Goal: Task Accomplishment & Management: Complete application form

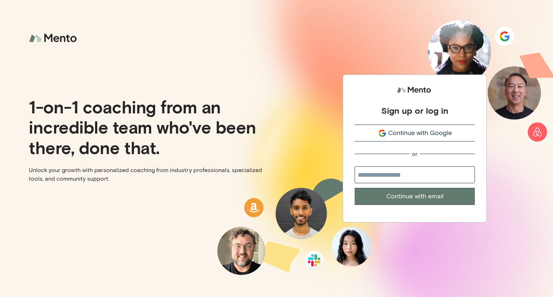
click at [387, 177] on input "email" at bounding box center [415, 174] width 120 height 17
type input "**********"
click at [420, 198] on button "Continue with email" at bounding box center [415, 196] width 120 height 17
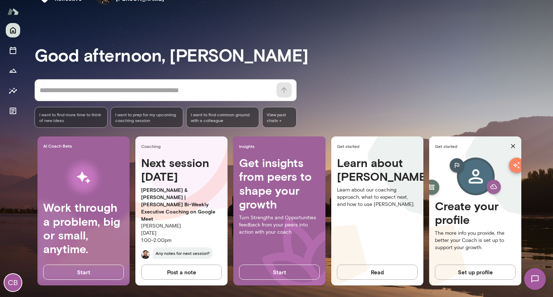
scroll to position [27, 0]
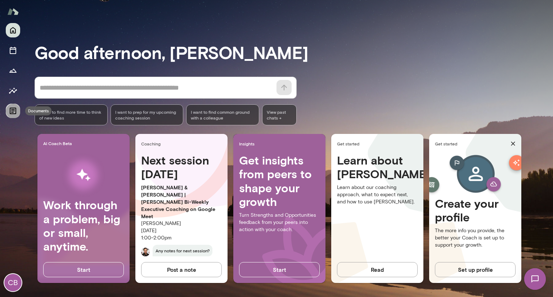
click at [14, 112] on icon "Documents" at bounding box center [13, 111] width 9 height 9
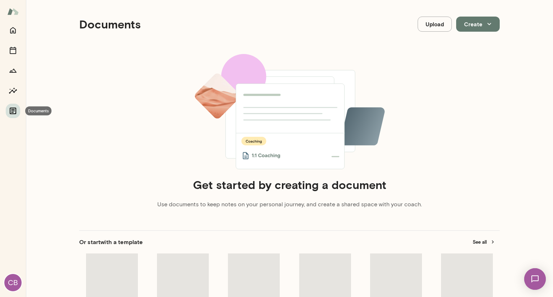
scroll to position [6, 0]
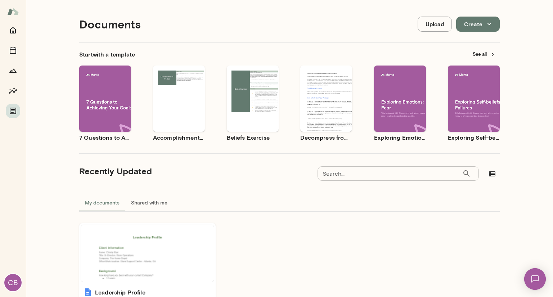
click at [103, 84] on div "Use template Preview" at bounding box center [105, 99] width 52 height 66
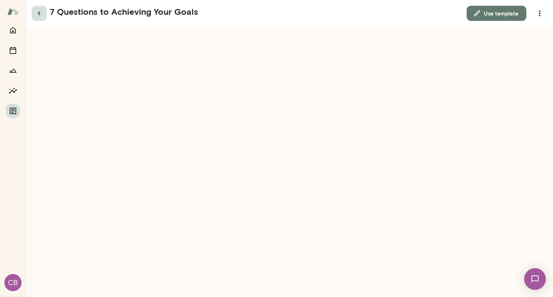
click at [34, 13] on button "button" at bounding box center [39, 13] width 15 height 15
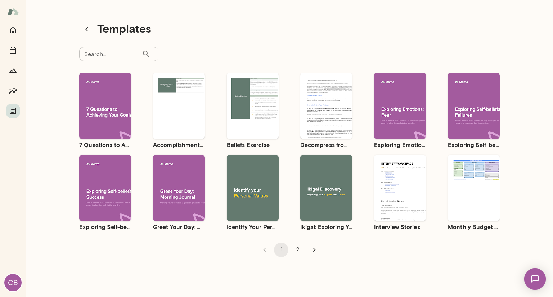
click at [179, 193] on span "Preview" at bounding box center [183, 194] width 16 height 6
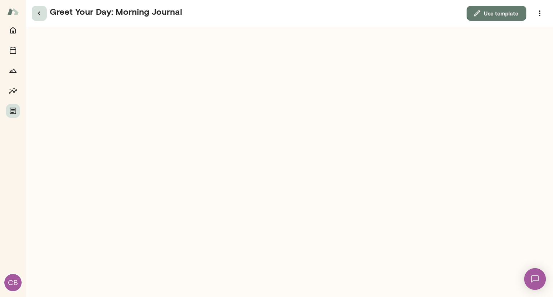
click at [37, 13] on icon "button" at bounding box center [39, 13] width 9 height 9
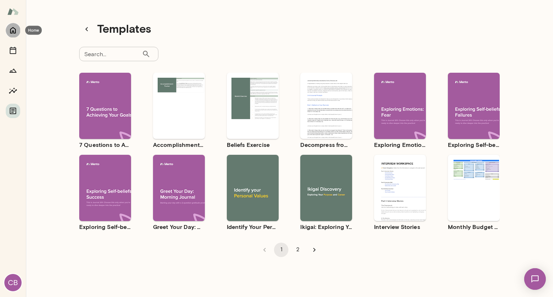
click at [12, 26] on icon "Home" at bounding box center [13, 30] width 9 height 9
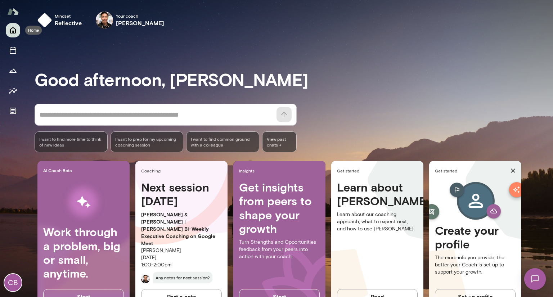
scroll to position [27, 0]
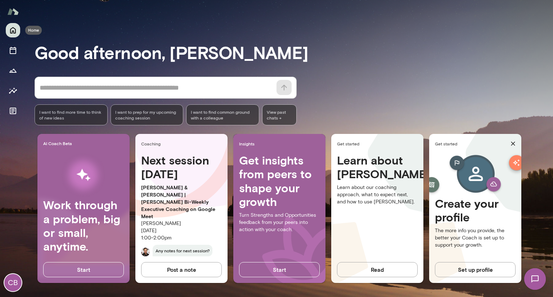
click at [15, 18] on img at bounding box center [13, 12] width 12 height 14
click at [13, 56] on button "Sessions" at bounding box center [13, 50] width 14 height 14
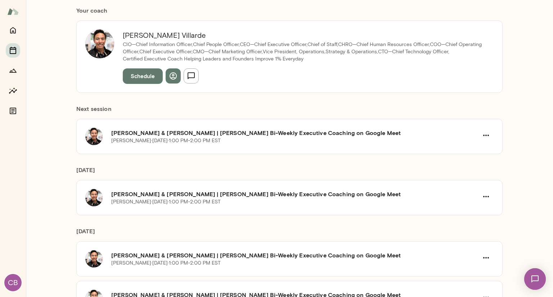
scroll to position [72, 0]
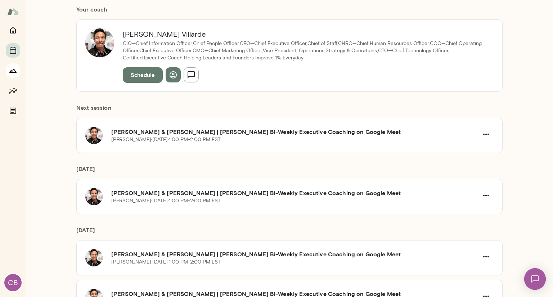
click at [14, 71] on icon "Growth Plan" at bounding box center [13, 70] width 9 height 9
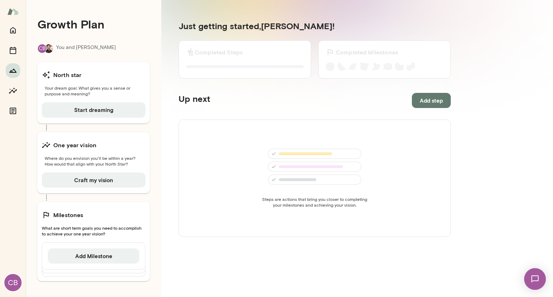
scroll to position [1, 0]
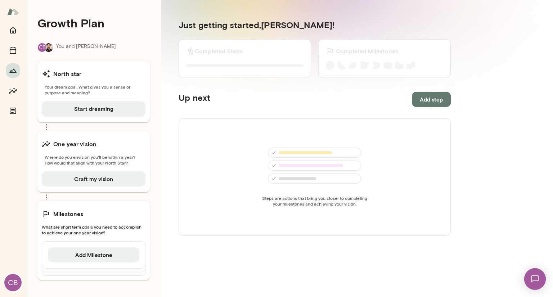
click at [101, 100] on div "North star Your dream goal. What gives you a sense or purpose and meaning? Star…" at bounding box center [93, 91] width 112 height 61
click at [82, 109] on button "Start dreaming" at bounding box center [94, 108] width 104 height 15
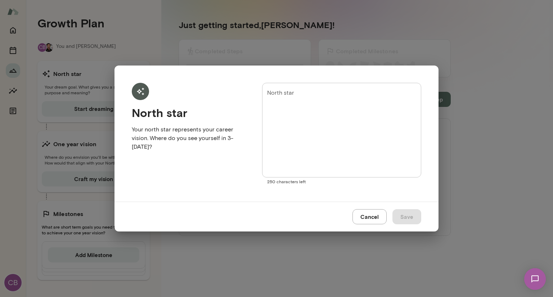
click at [266, 130] on div "* North star" at bounding box center [341, 130] width 159 height 95
click at [373, 222] on button "Cancel" at bounding box center [369, 216] width 34 height 15
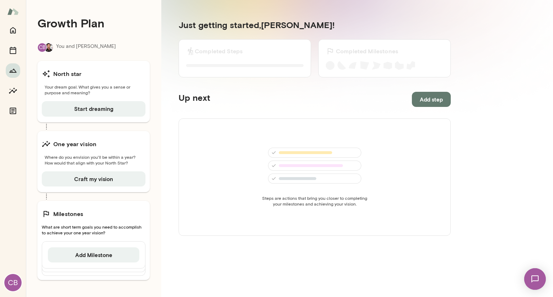
click at [94, 98] on div "North star Your dream goal. What gives you a sense or purpose and meaning? Star…" at bounding box center [93, 91] width 112 height 61
click at [14, 112] on icon "Documents" at bounding box center [13, 111] width 9 height 9
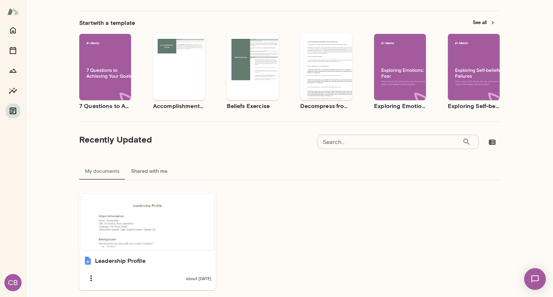
scroll to position [65, 0]
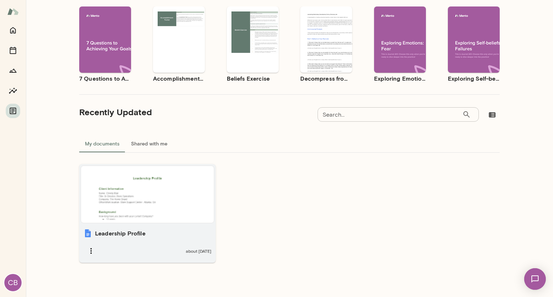
click at [105, 235] on h6 "Leadership Profile" at bounding box center [120, 233] width 50 height 9
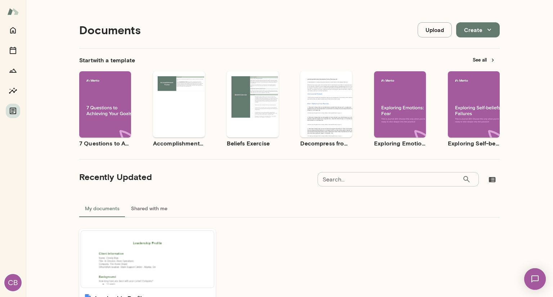
click at [10, 17] on img at bounding box center [13, 12] width 12 height 14
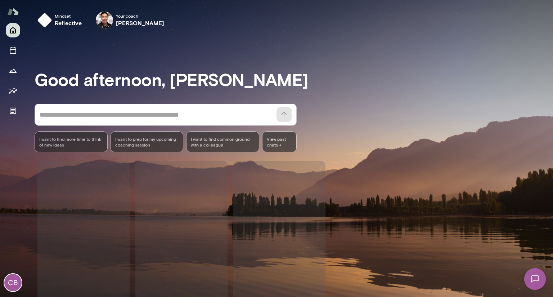
click at [15, 14] on img at bounding box center [13, 12] width 12 height 14
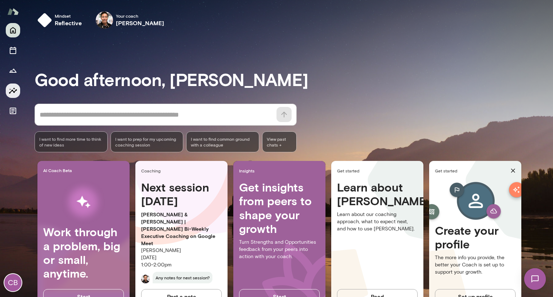
click at [12, 93] on icon "Insights" at bounding box center [13, 90] width 9 height 9
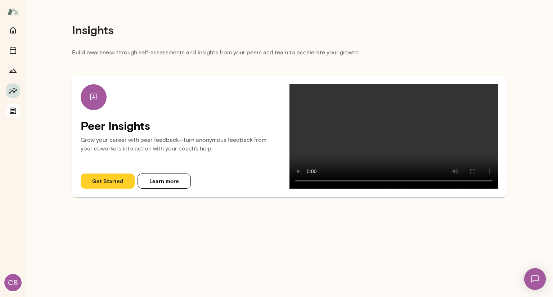
click at [10, 116] on button "Documents" at bounding box center [13, 111] width 14 height 14
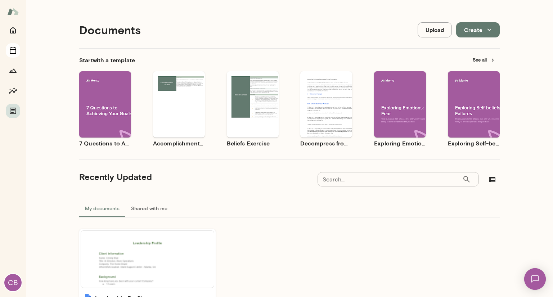
click at [15, 53] on icon "Sessions" at bounding box center [13, 50] width 6 height 7
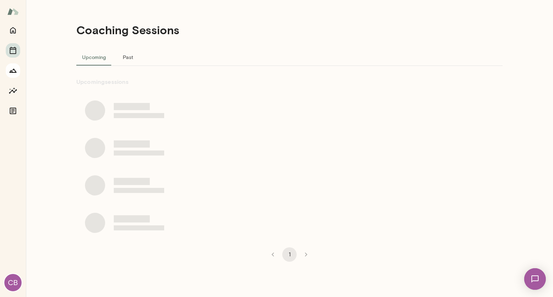
click at [12, 77] on button "Growth Plan" at bounding box center [13, 70] width 14 height 14
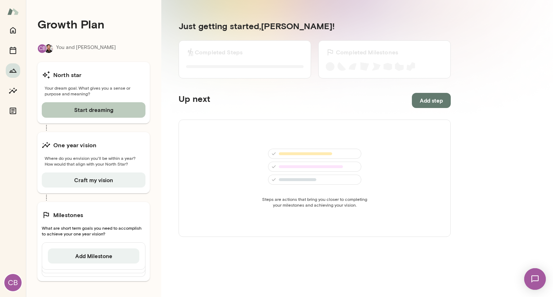
click at [98, 109] on button "Start dreaming" at bounding box center [94, 109] width 104 height 15
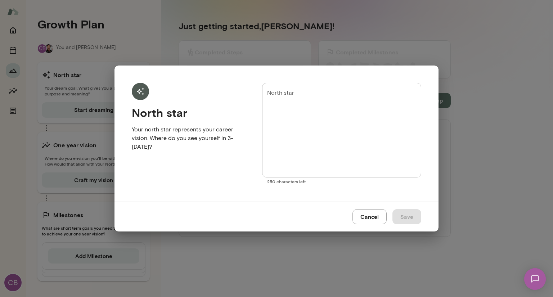
click at [321, 118] on textarea "North star" at bounding box center [341, 130] width 149 height 83
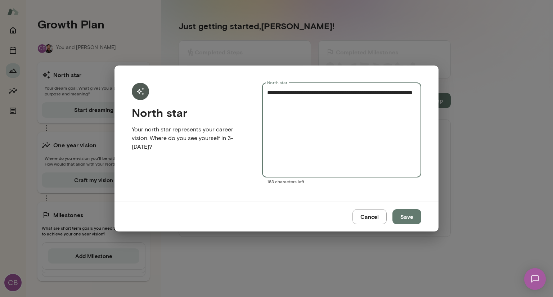
drag, startPoint x: 330, startPoint y: 99, endPoint x: 305, endPoint y: 102, distance: 24.6
click at [305, 102] on textarea "**********" at bounding box center [341, 130] width 149 height 83
click at [312, 95] on textarea "**********" at bounding box center [341, 130] width 149 height 83
type textarea "**********"
click at [407, 217] on button "Save" at bounding box center [406, 216] width 29 height 15
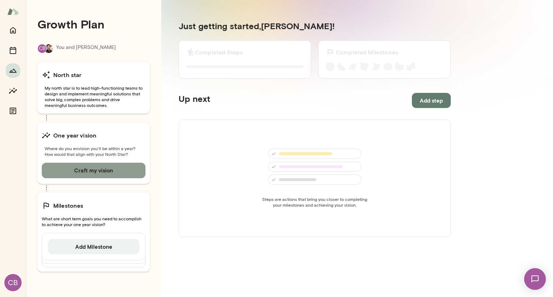
click at [96, 171] on button "Craft my vision" at bounding box center [94, 170] width 104 height 15
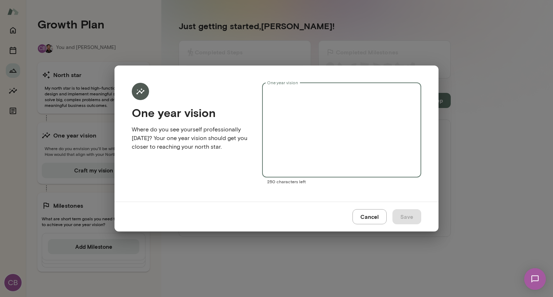
click at [338, 125] on textarea "One year vision" at bounding box center [341, 130] width 149 height 83
type textarea "**********"
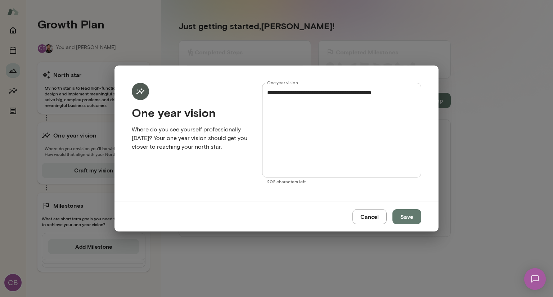
click at [380, 225] on div "Cancel Save" at bounding box center [276, 217] width 324 height 30
click at [376, 221] on button "Cancel" at bounding box center [369, 216] width 34 height 15
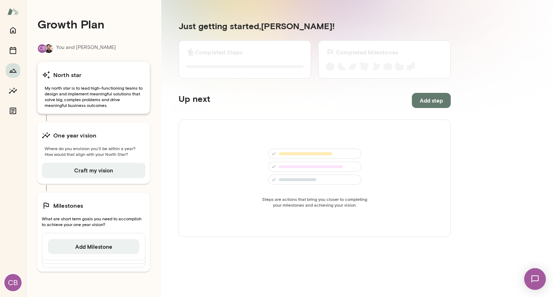
click at [95, 96] on span "My north star is to lead high-functioning teams to design and implement meaning…" at bounding box center [94, 96] width 104 height 23
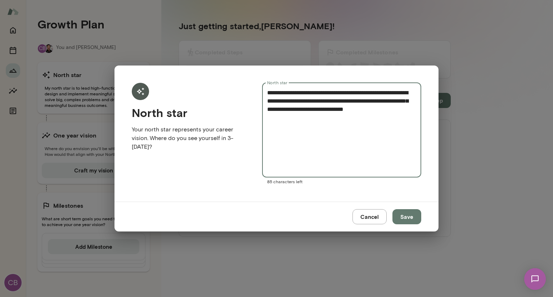
drag, startPoint x: 334, startPoint y: 122, endPoint x: 250, endPoint y: 87, distance: 90.6
click at [250, 87] on form "**********" at bounding box center [276, 134] width 289 height 102
click at [373, 219] on button "Cancel" at bounding box center [369, 216] width 34 height 15
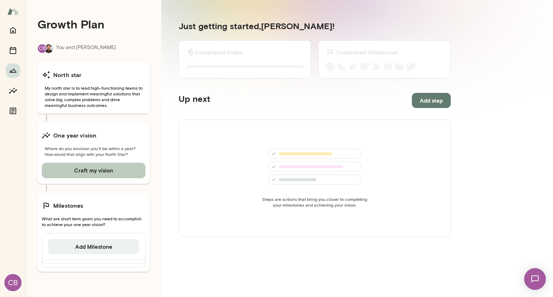
click at [99, 169] on button "Craft my vision" at bounding box center [94, 170] width 104 height 15
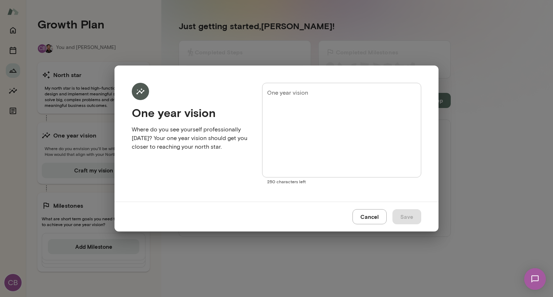
click at [334, 103] on textarea "One year vision" at bounding box center [341, 130] width 149 height 83
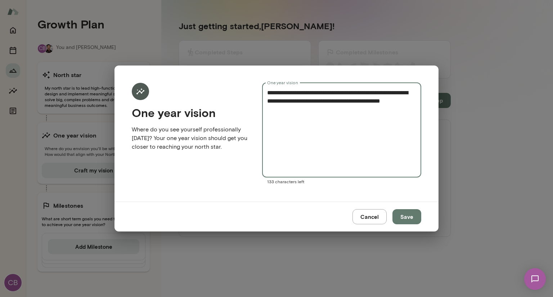
click at [326, 102] on textarea "**********" at bounding box center [341, 130] width 149 height 83
click at [321, 108] on textarea "**********" at bounding box center [341, 130] width 149 height 83
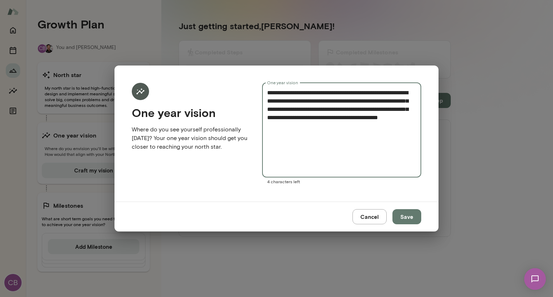
type textarea "**********"
click at [407, 221] on button "Save" at bounding box center [406, 216] width 29 height 15
